Goal: Information Seeking & Learning: Check status

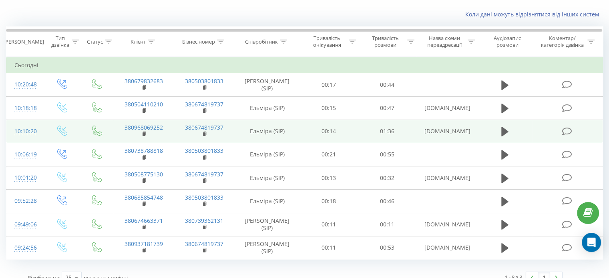
scroll to position [56, 0]
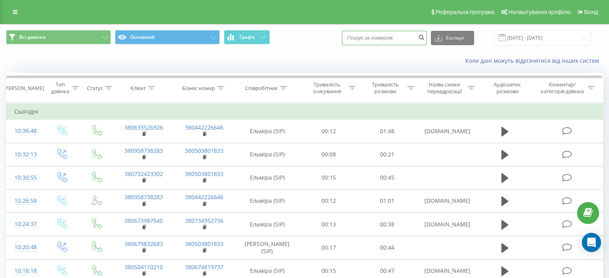
click at [373, 37] on input at bounding box center [384, 38] width 85 height 14
paste input "380672305502"
type input "380672305502"
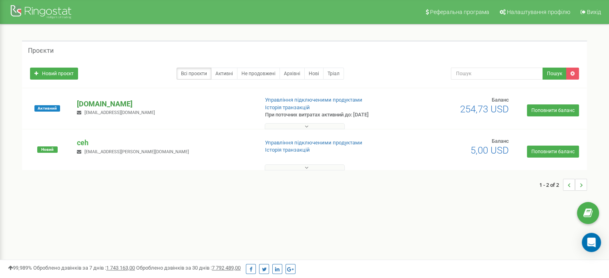
click at [93, 104] on p "[DOMAIN_NAME]" at bounding box center [164, 104] width 175 height 10
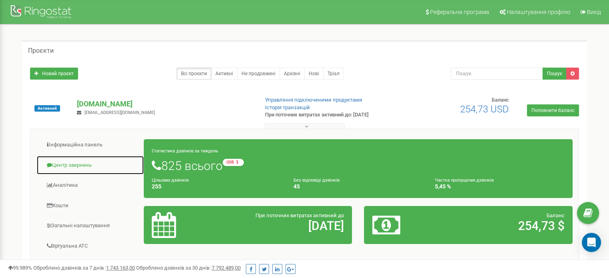
click at [68, 163] on link "Центр звернень" at bounding box center [90, 166] width 108 height 20
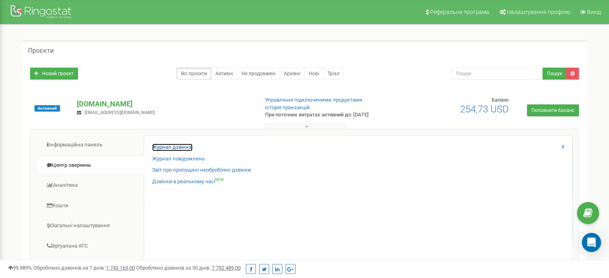
click at [166, 150] on link "Журнал дзвінків" at bounding box center [172, 148] width 40 height 8
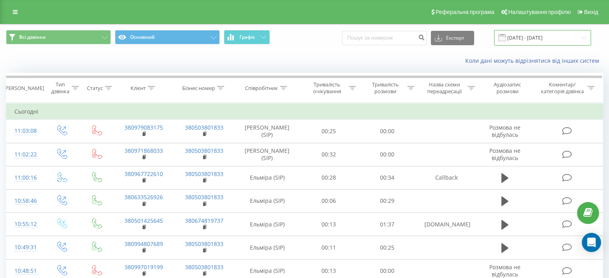
click at [534, 39] on input "20.08.2025 - 20.09.2025" at bounding box center [542, 38] width 97 height 16
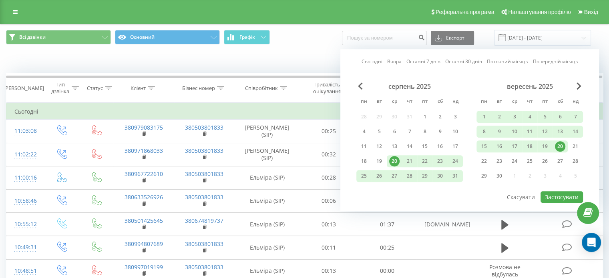
drag, startPoint x: 375, startPoint y: 58, endPoint x: 389, endPoint y: 72, distance: 19.8
click at [374, 58] on link "Сьогодні" at bounding box center [371, 62] width 21 height 8
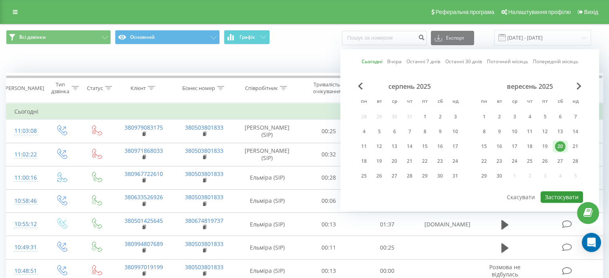
click at [551, 193] on button "Застосувати" at bounding box center [561, 197] width 42 height 12
type input "20.09.2025 - 20.09.2025"
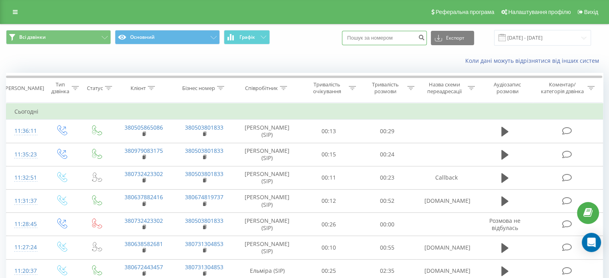
click at [389, 38] on input at bounding box center [384, 38] width 85 height 14
paste input "380672969768"
type input "380672969768"
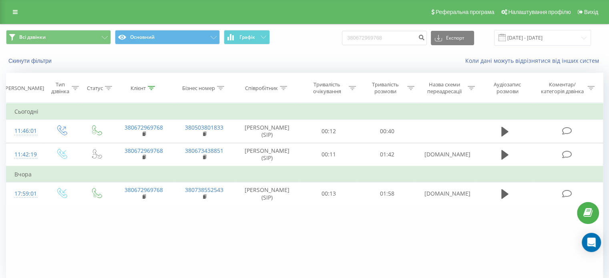
click at [397, 219] on div "Фільтрувати за умовою Дорівнює Введіть значення Скасувати OK Фільтрувати за умо…" at bounding box center [304, 193] width 597 height 180
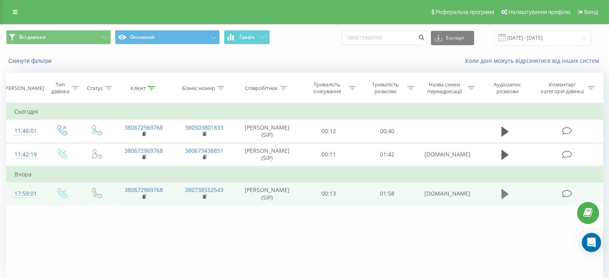
click at [503, 191] on icon at bounding box center [504, 194] width 7 height 10
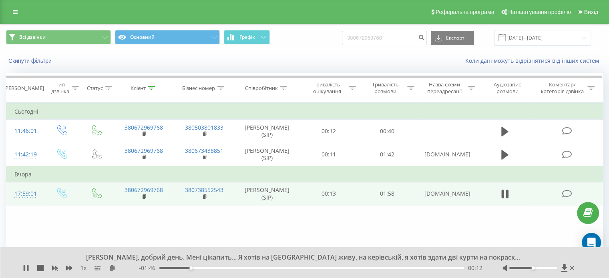
click at [213, 269] on div "00:12" at bounding box center [311, 268] width 305 height 2
click at [226, 267] on div "00:22" at bounding box center [311, 268] width 305 height 2
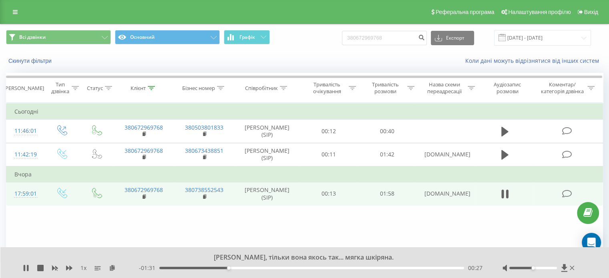
click at [249, 271] on div "- 01:31 00:27 00:27" at bounding box center [310, 268] width 343 height 8
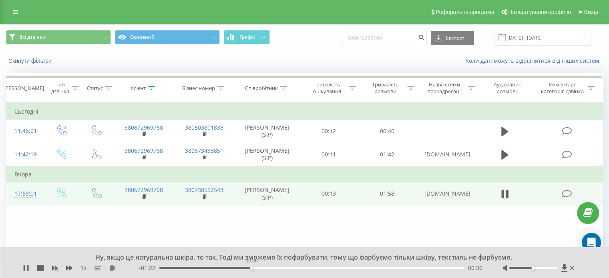
click at [251, 269] on div "00:36" at bounding box center [311, 268] width 305 height 2
click at [277, 269] on div "- 01:22 00:36 00:36" at bounding box center [310, 268] width 343 height 8
click at [285, 264] on div "- 01:21 00:37 00:37" at bounding box center [310, 268] width 343 height 8
click at [287, 266] on div "- 01:20 00:38 00:38" at bounding box center [310, 268] width 343 height 8
drag, startPoint x: 287, startPoint y: 267, endPoint x: 287, endPoint y: 272, distance: 4.8
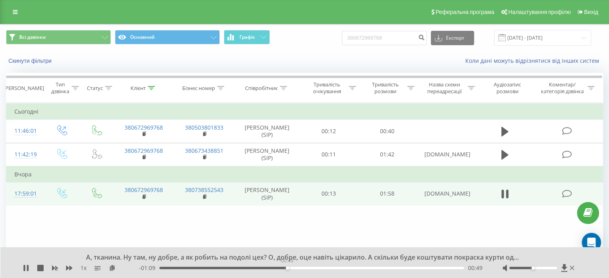
click at [287, 268] on div "00:49" at bounding box center [311, 268] width 305 height 2
click at [320, 269] on div "00:51" at bounding box center [311, 268] width 305 height 2
click at [283, 269] on div "- 00:55 01:03 01:03" at bounding box center [310, 268] width 343 height 8
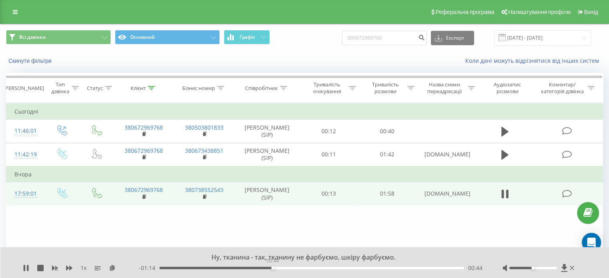
click at [273, 268] on div "00:44" at bounding box center [311, 268] width 305 height 2
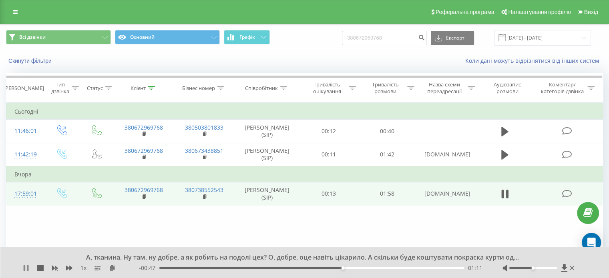
click at [24, 270] on icon at bounding box center [25, 268] width 2 height 6
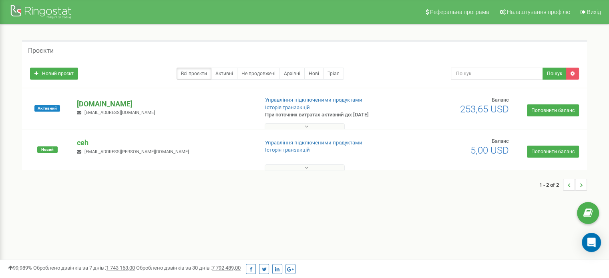
click at [88, 105] on p "[DOMAIN_NAME]" at bounding box center [164, 104] width 175 height 10
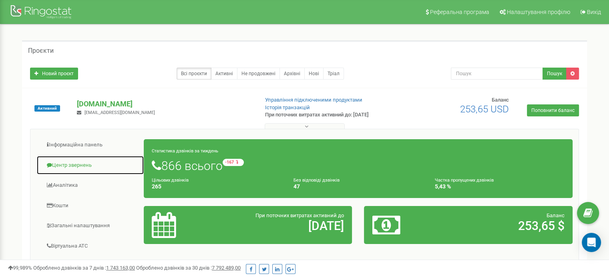
click at [72, 160] on link "Центр звернень" at bounding box center [90, 166] width 108 height 20
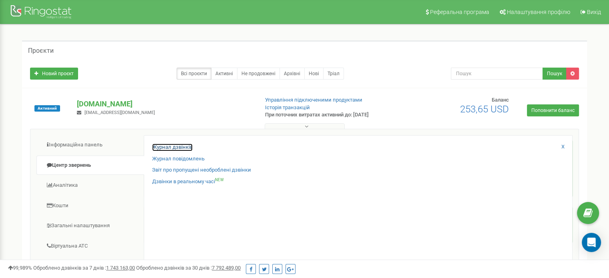
click at [181, 146] on link "Журнал дзвінків" at bounding box center [172, 148] width 40 height 8
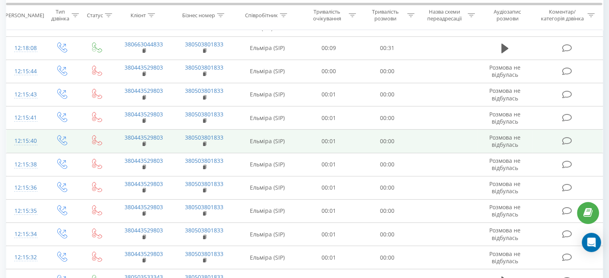
scroll to position [120, 0]
